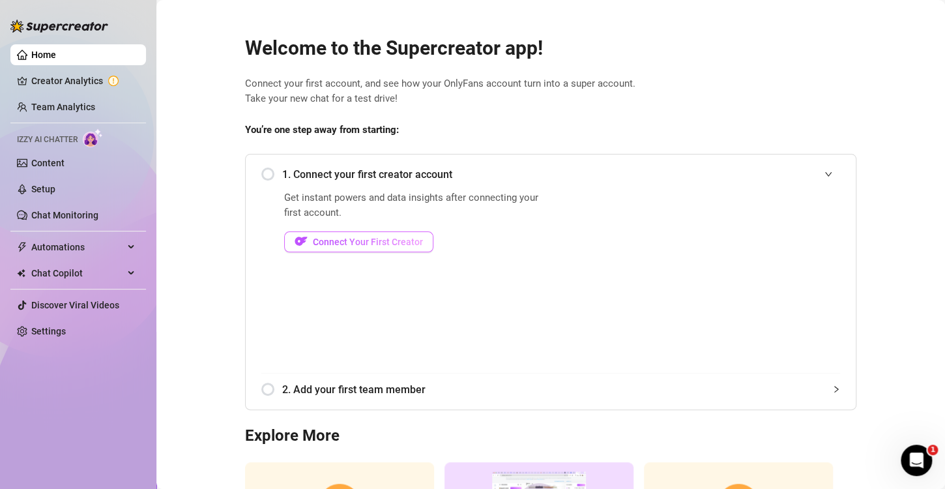
click at [324, 240] on span "Connect Your First Creator" at bounding box center [368, 241] width 110 height 10
